Goal: Information Seeking & Learning: Find specific page/section

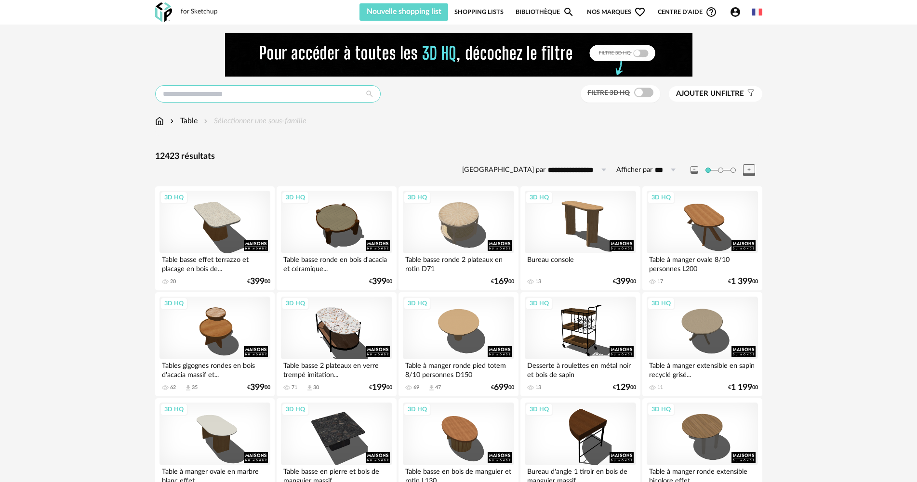
click at [181, 92] on input "text" at bounding box center [267, 93] width 225 height 17
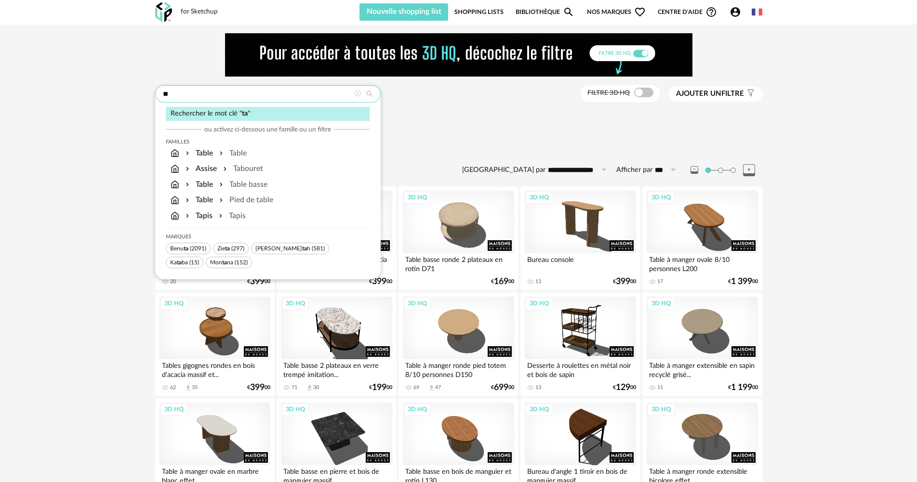
type input "*"
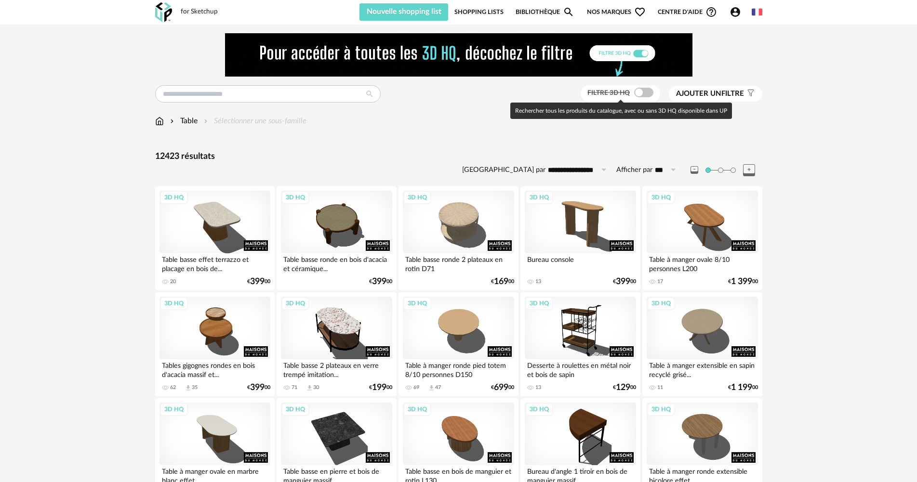
click at [645, 90] on span at bounding box center [643, 93] width 19 height 10
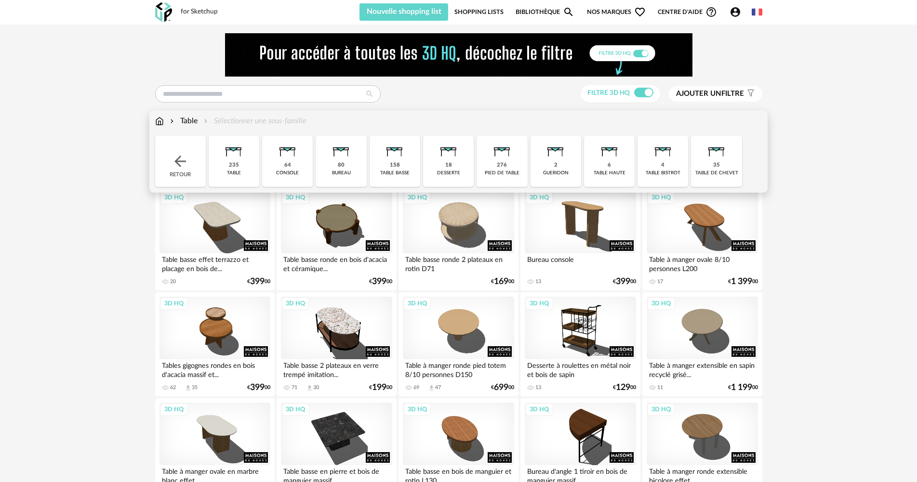
click at [190, 121] on div "Table" at bounding box center [182, 121] width 29 height 11
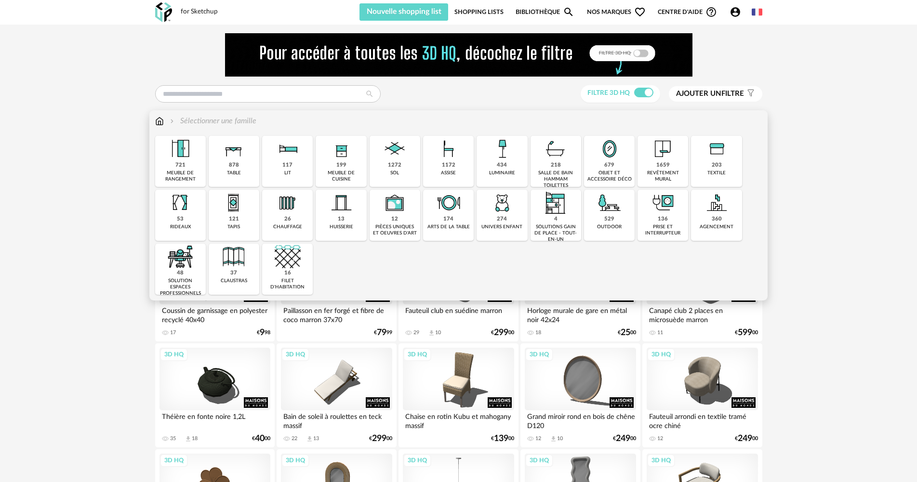
click at [246, 161] on img at bounding box center [234, 149] width 26 height 26
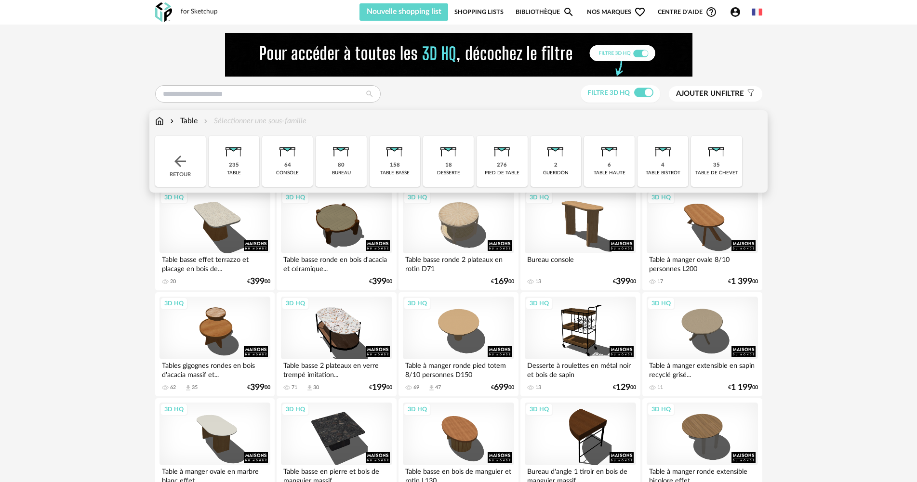
click at [247, 158] on div "235 table" at bounding box center [234, 161] width 51 height 51
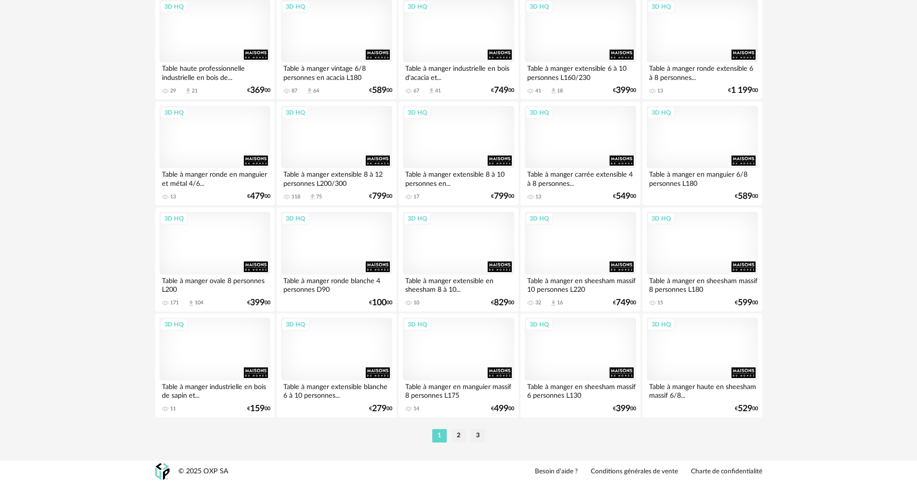
scroll to position [1888, 0]
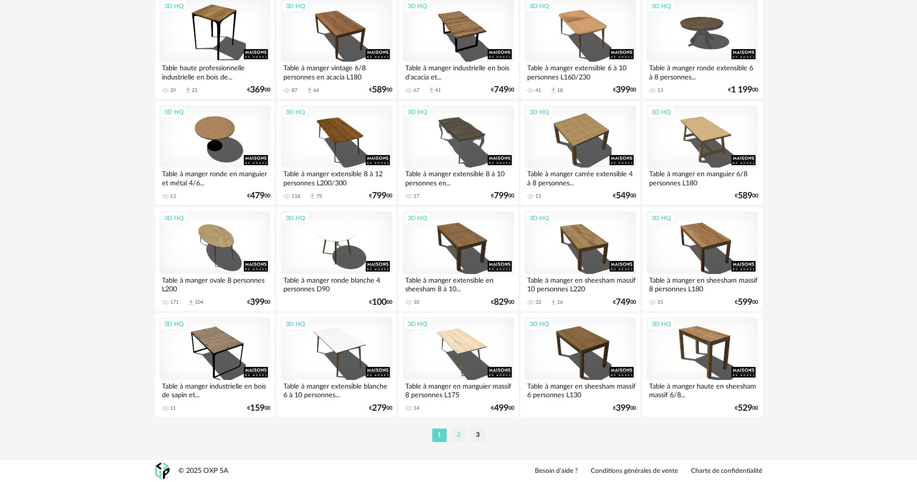
click at [460, 435] on li "2" at bounding box center [458, 435] width 14 height 13
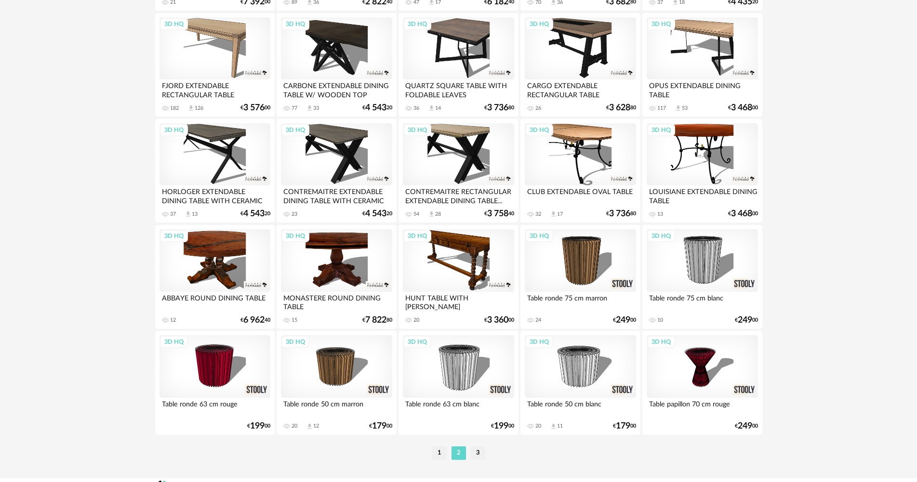
scroll to position [1888, 0]
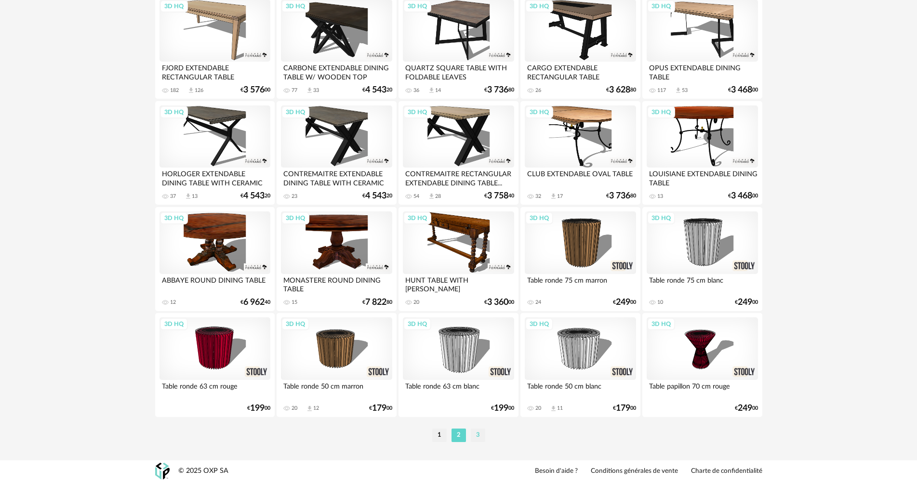
click at [477, 435] on li "3" at bounding box center [478, 435] width 14 height 13
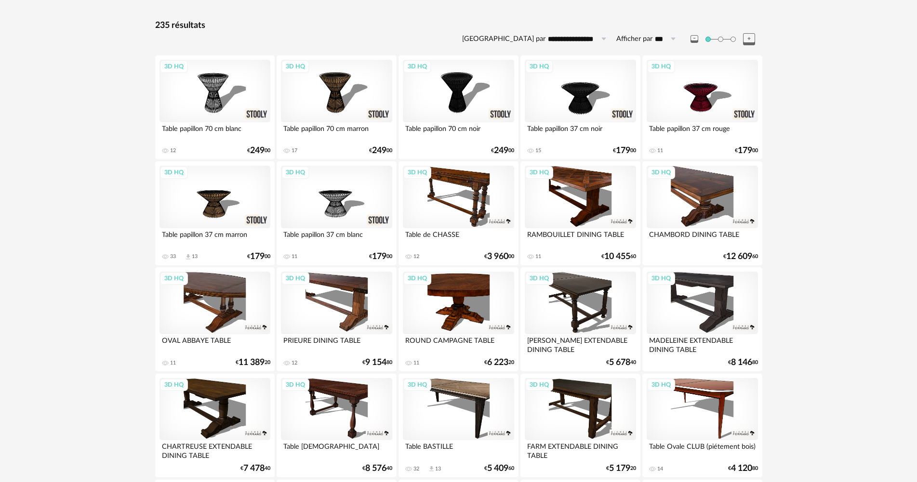
scroll to position [3, 0]
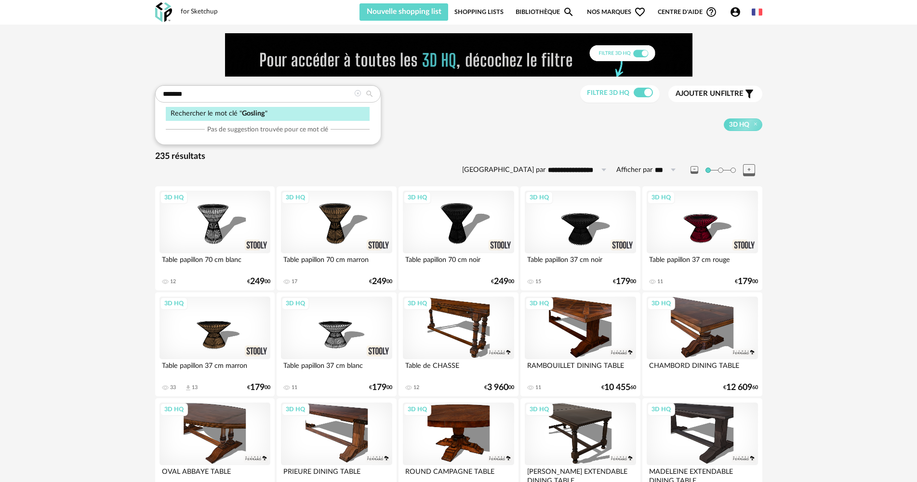
type input "*******"
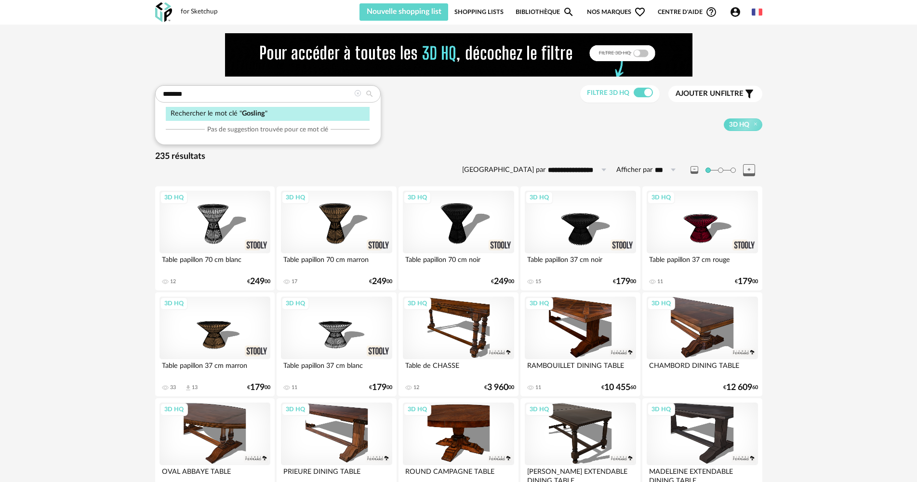
type input "**********"
